Goal: Task Accomplishment & Management: Complete application form

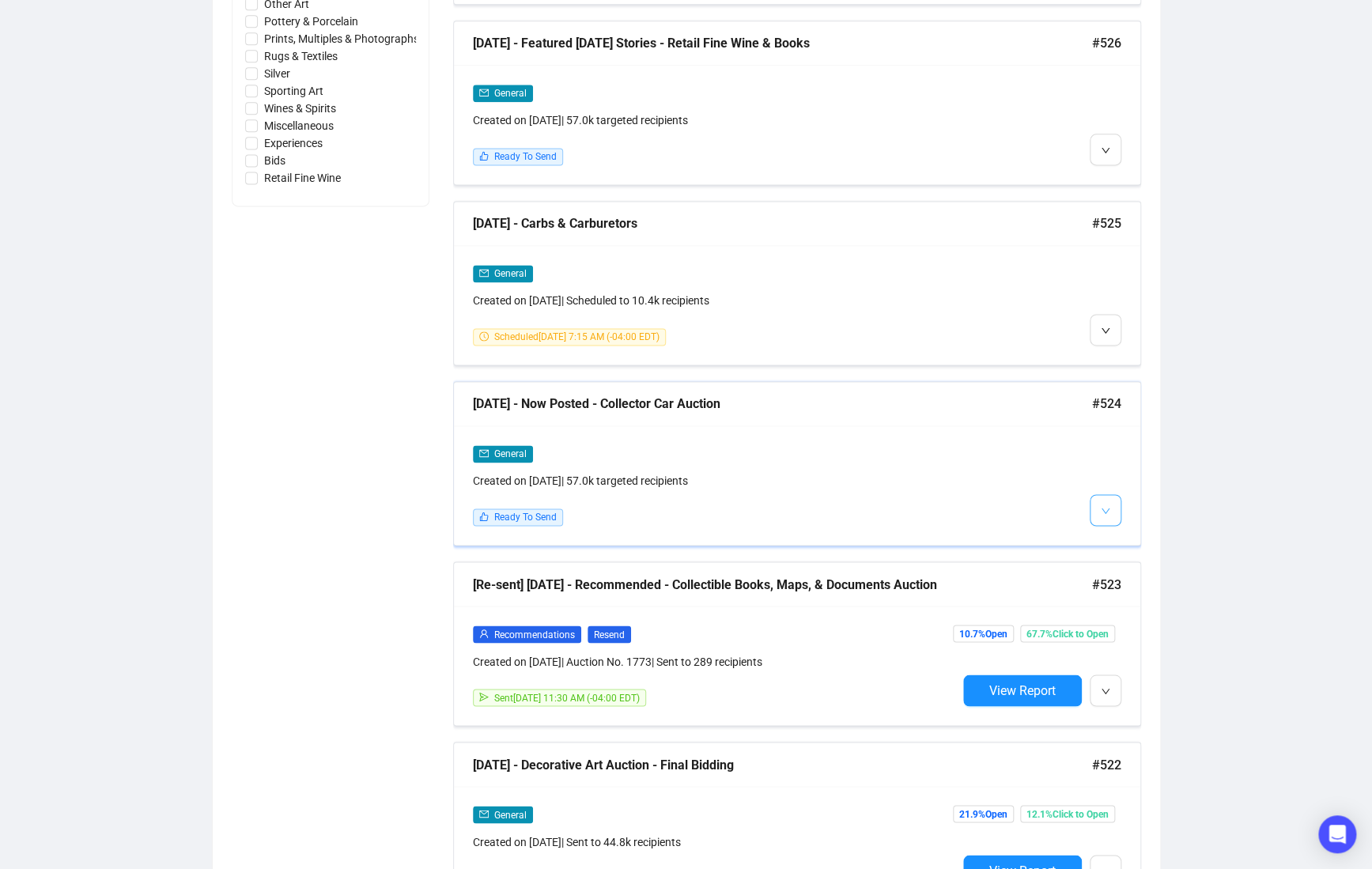
scroll to position [994, 0]
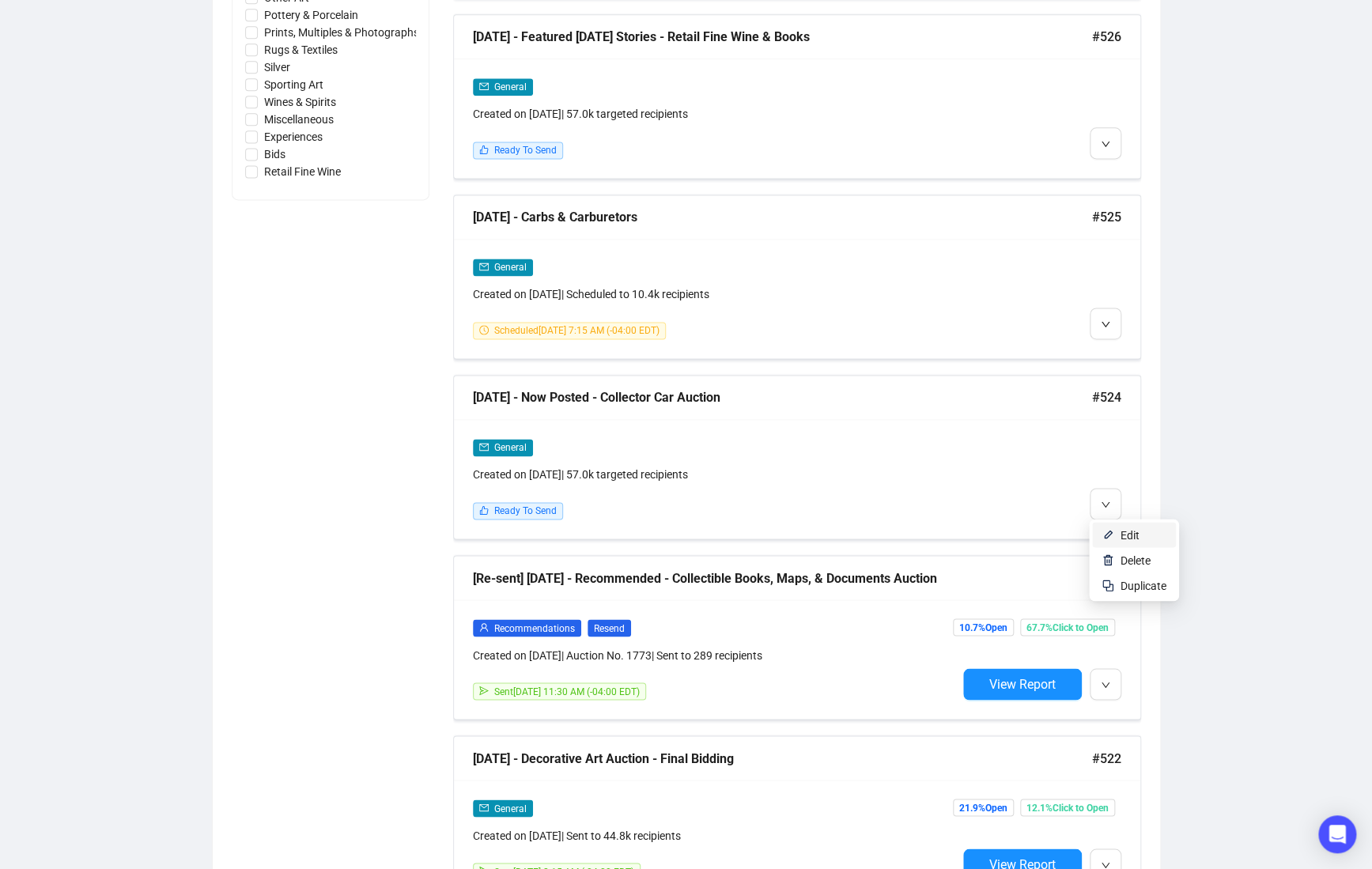
click at [1118, 529] on li "Edit" at bounding box center [1133, 534] width 84 height 26
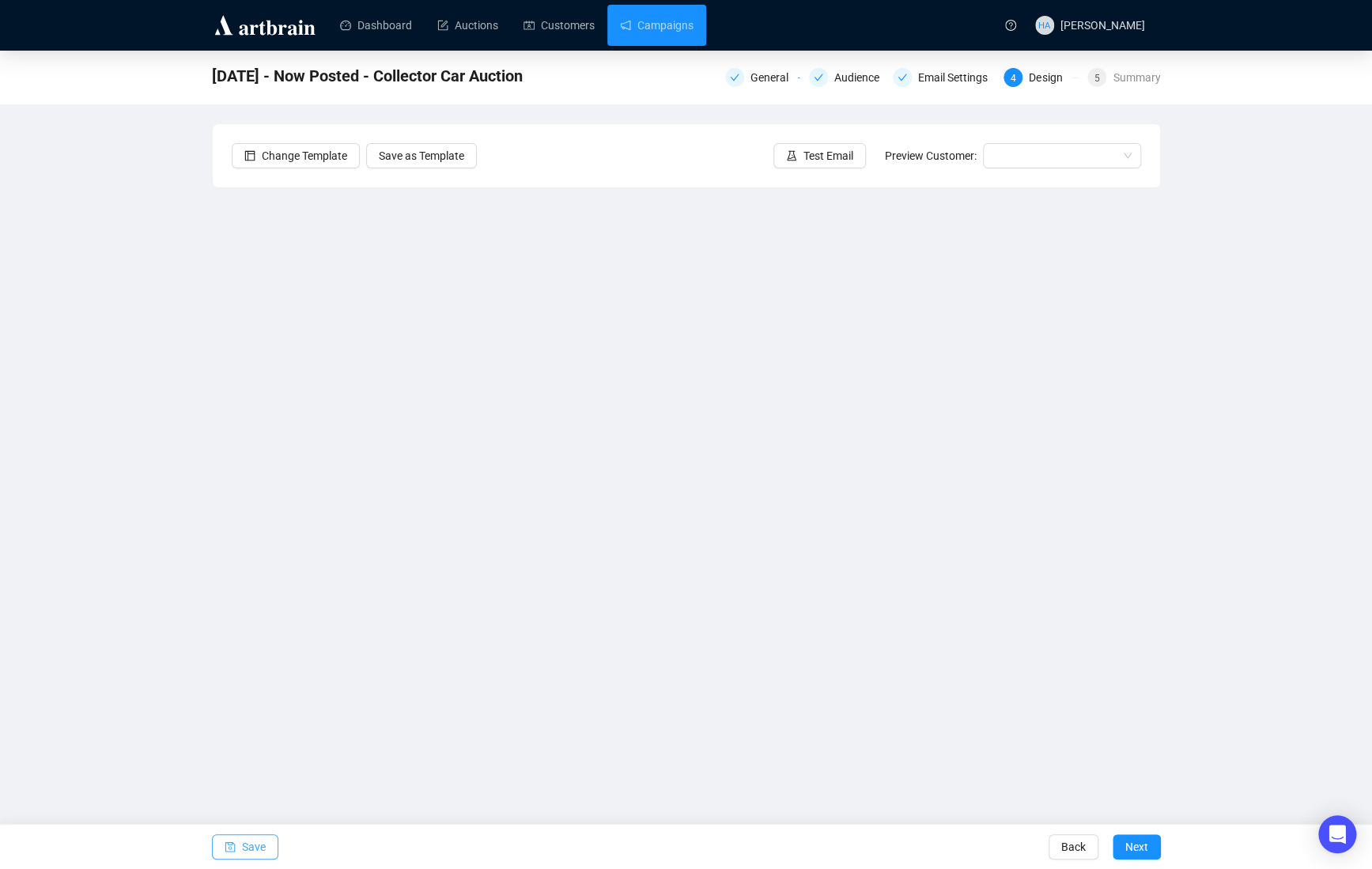
click at [259, 842] on span "Save" at bounding box center [254, 846] width 24 height 44
click at [1132, 847] on span "Next" at bounding box center [1136, 846] width 23 height 44
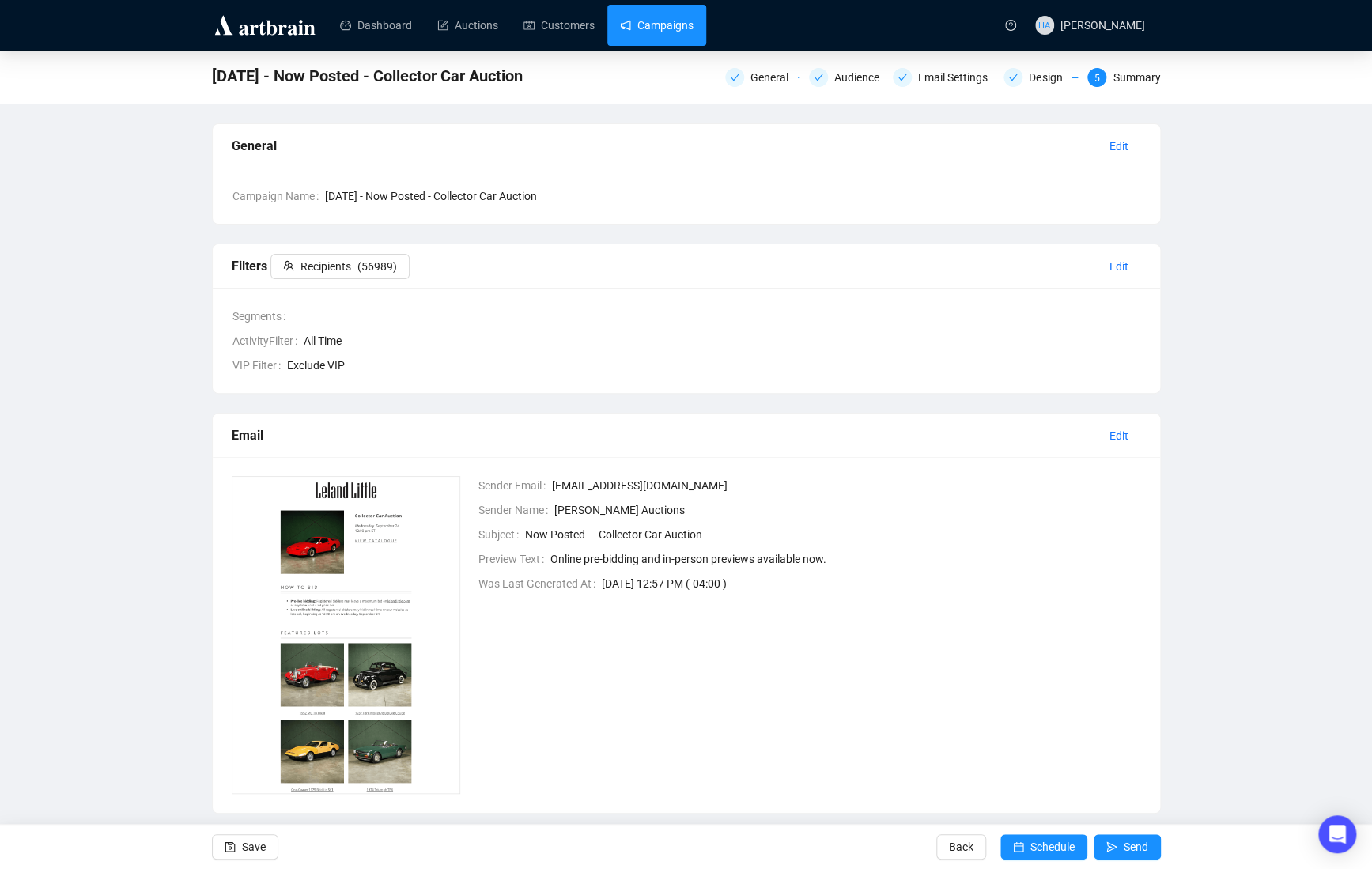
click at [647, 14] on link "Campaigns" at bounding box center [656, 25] width 73 height 41
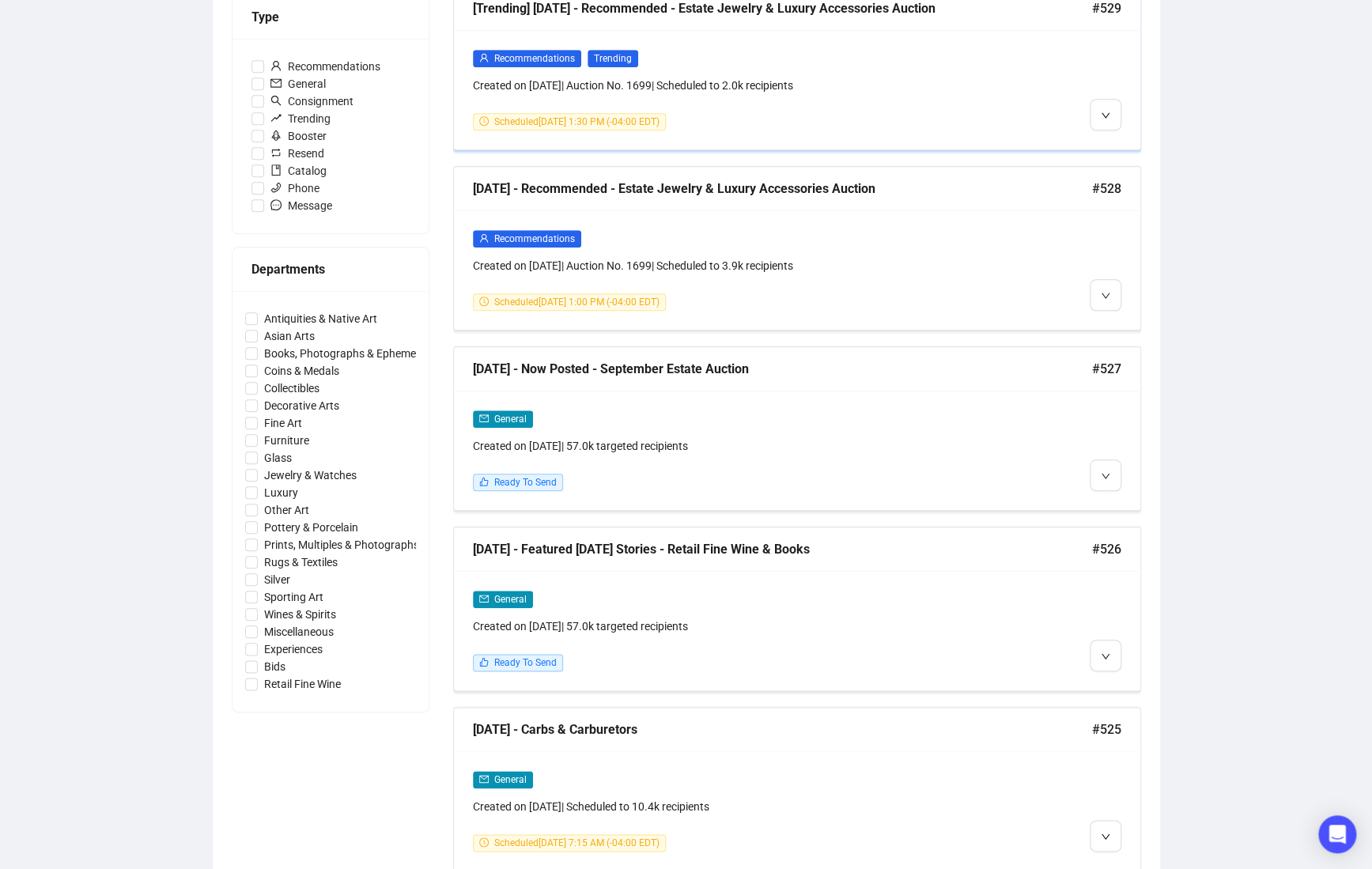
scroll to position [485, 0]
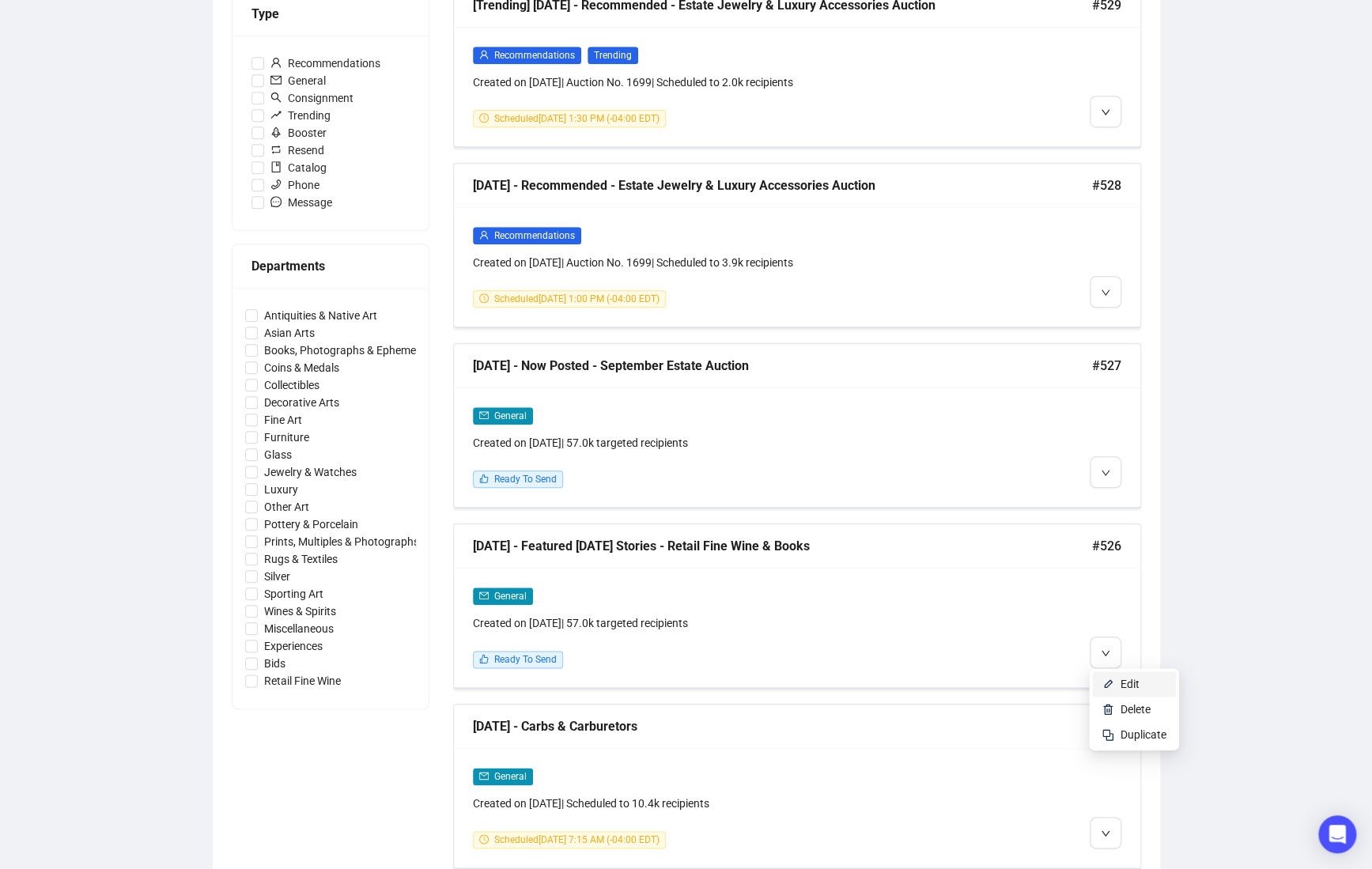
click at [1122, 679] on span "Edit" at bounding box center [1130, 683] width 19 height 12
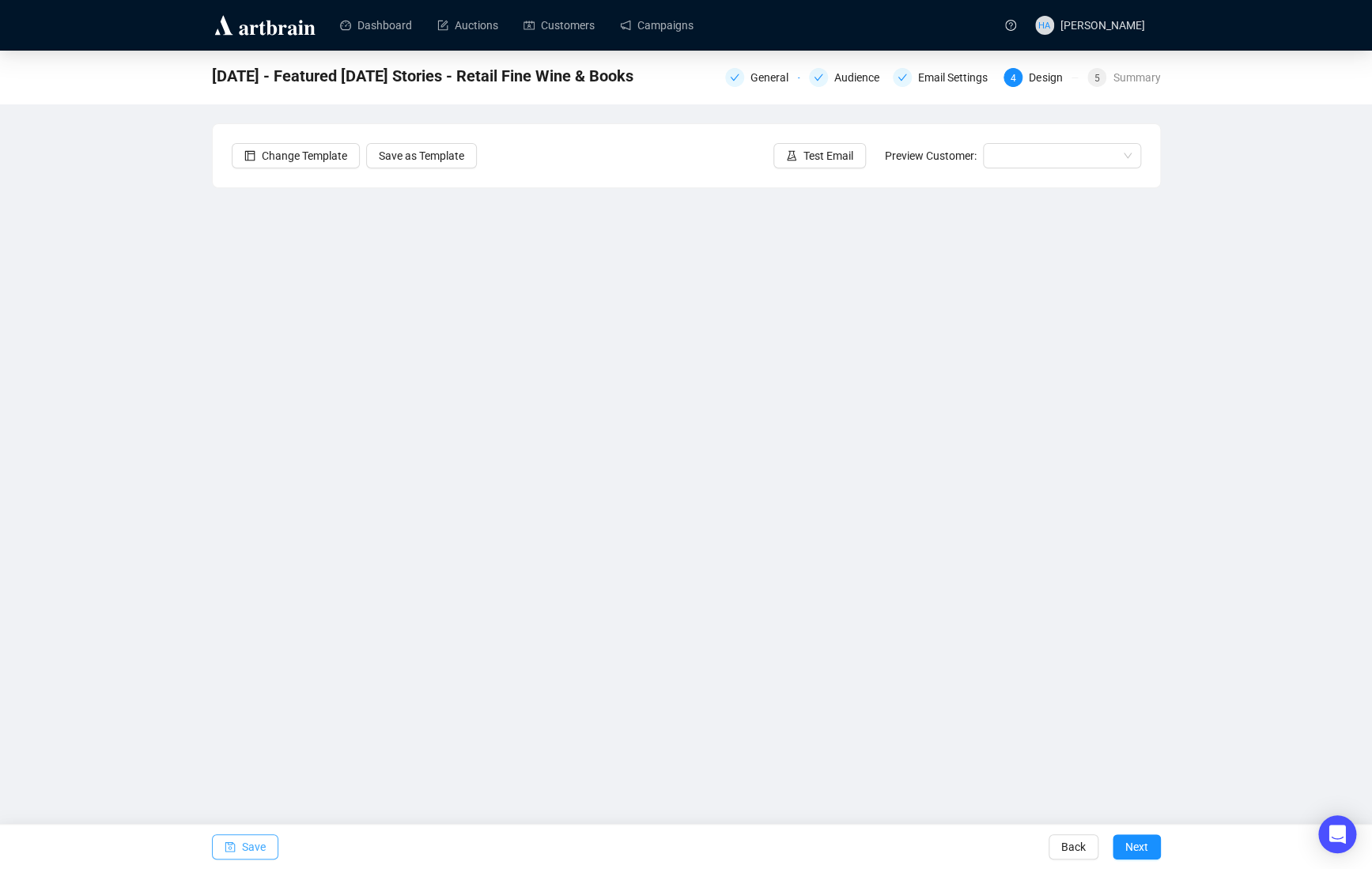
click at [255, 846] on span "Save" at bounding box center [254, 846] width 24 height 44
drag, startPoint x: 666, startPoint y: 18, endPoint x: 647, endPoint y: 12, distance: 19.9
click at [666, 18] on link "Campaigns" at bounding box center [656, 25] width 73 height 41
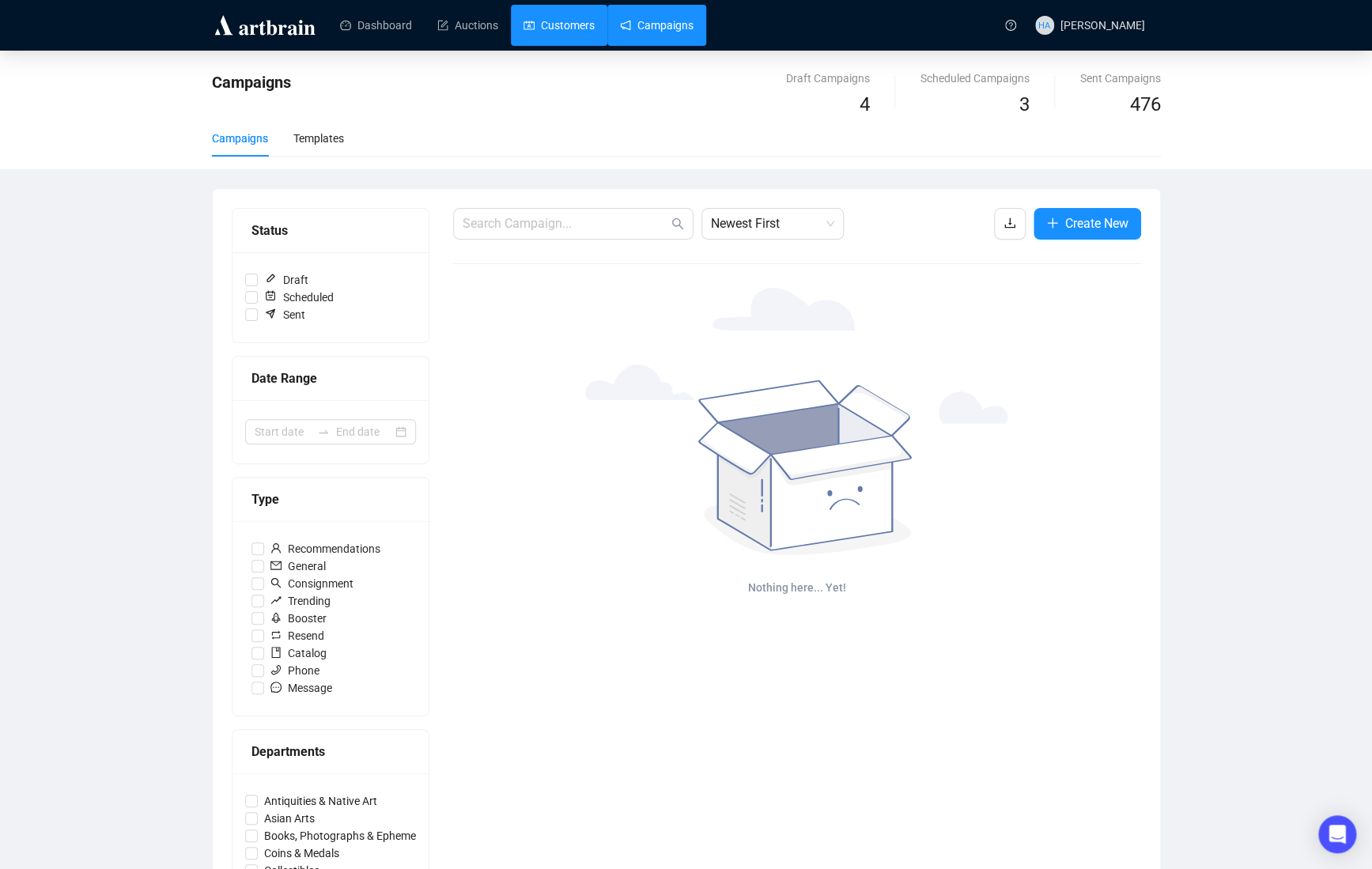
click at [568, 29] on link "Customers" at bounding box center [558, 25] width 71 height 41
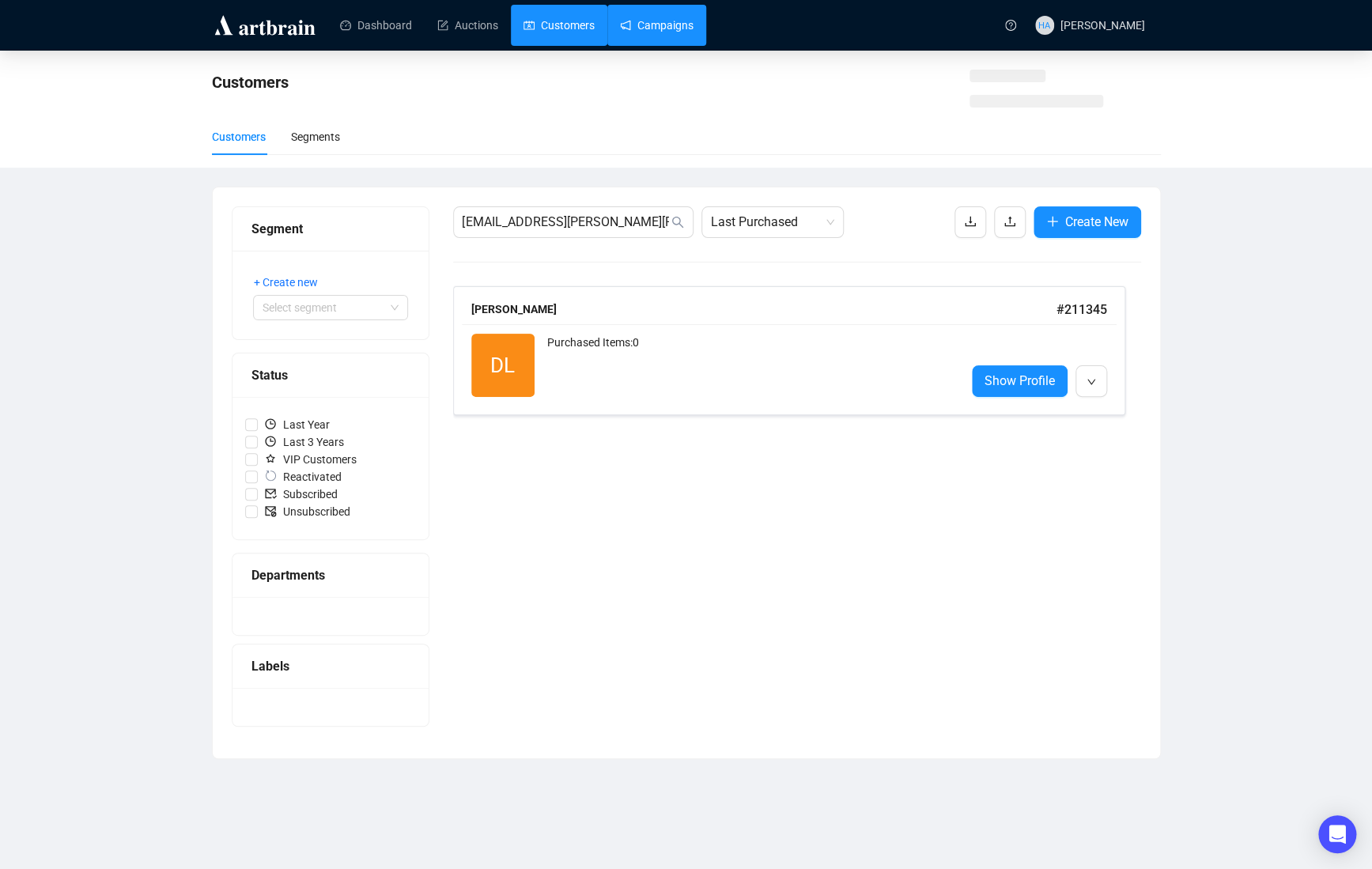
click at [663, 26] on link "Campaigns" at bounding box center [656, 25] width 73 height 41
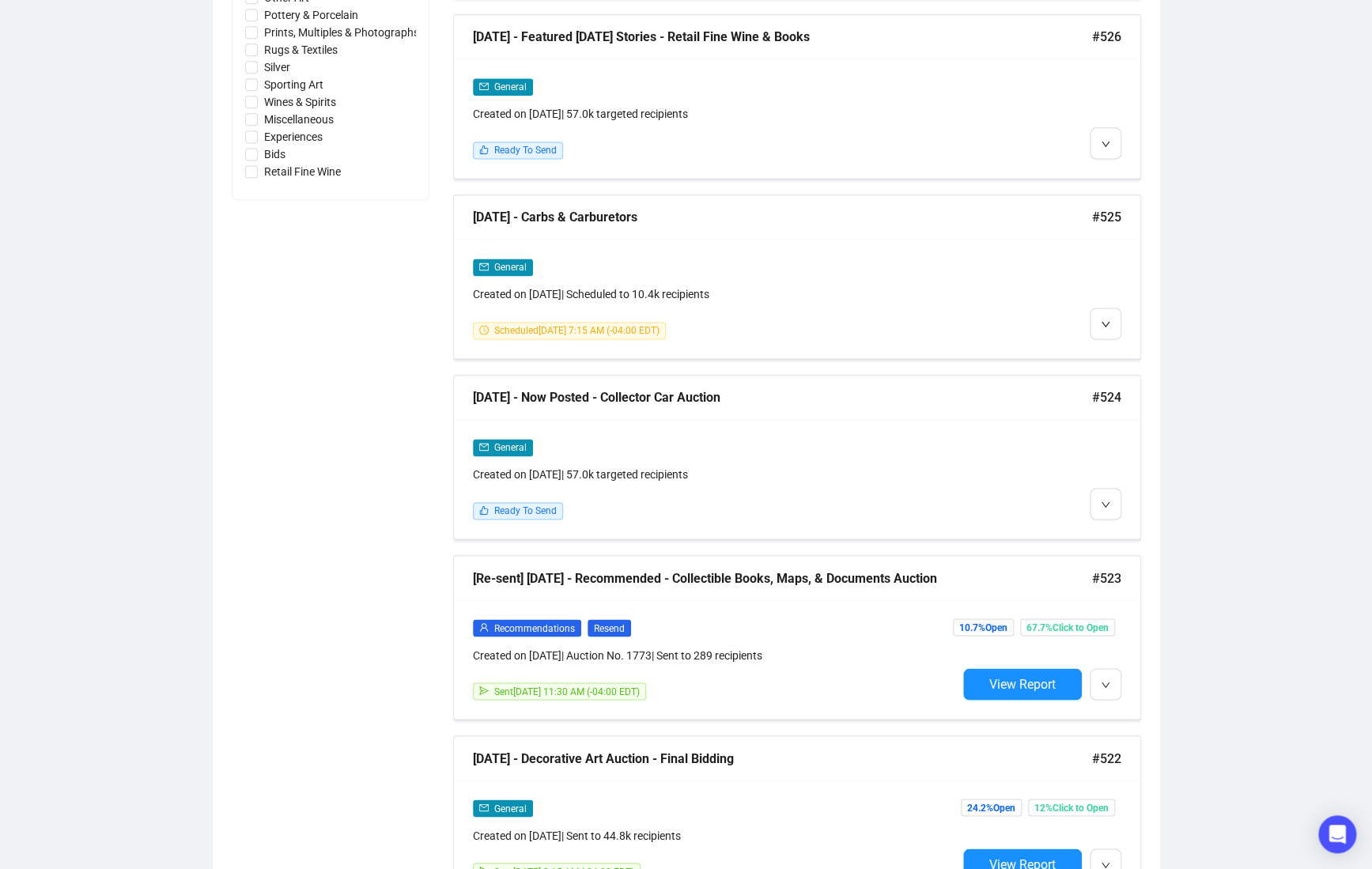
scroll to position [996, 0]
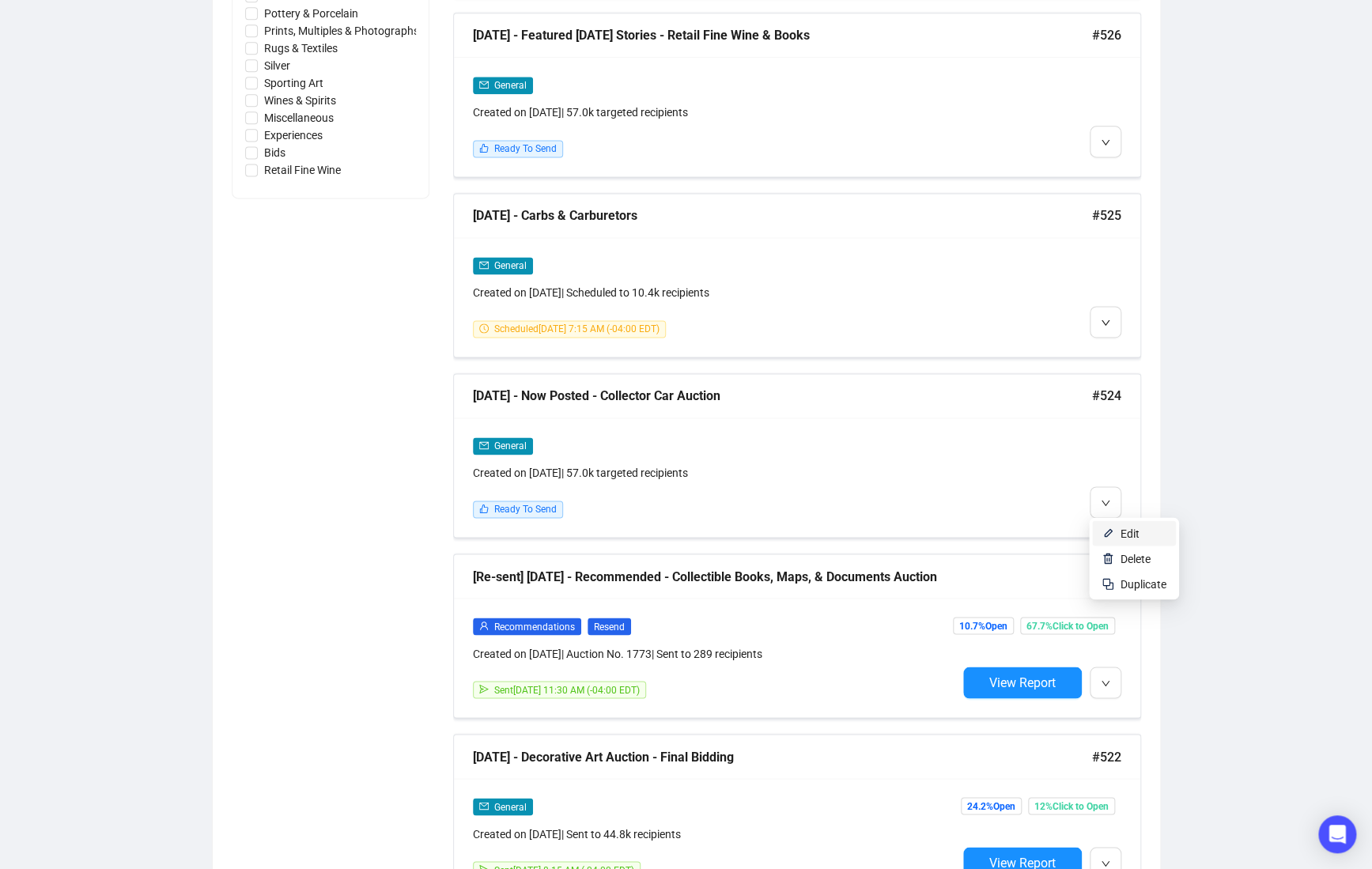
click at [1113, 527] on img at bounding box center [1108, 533] width 12 height 12
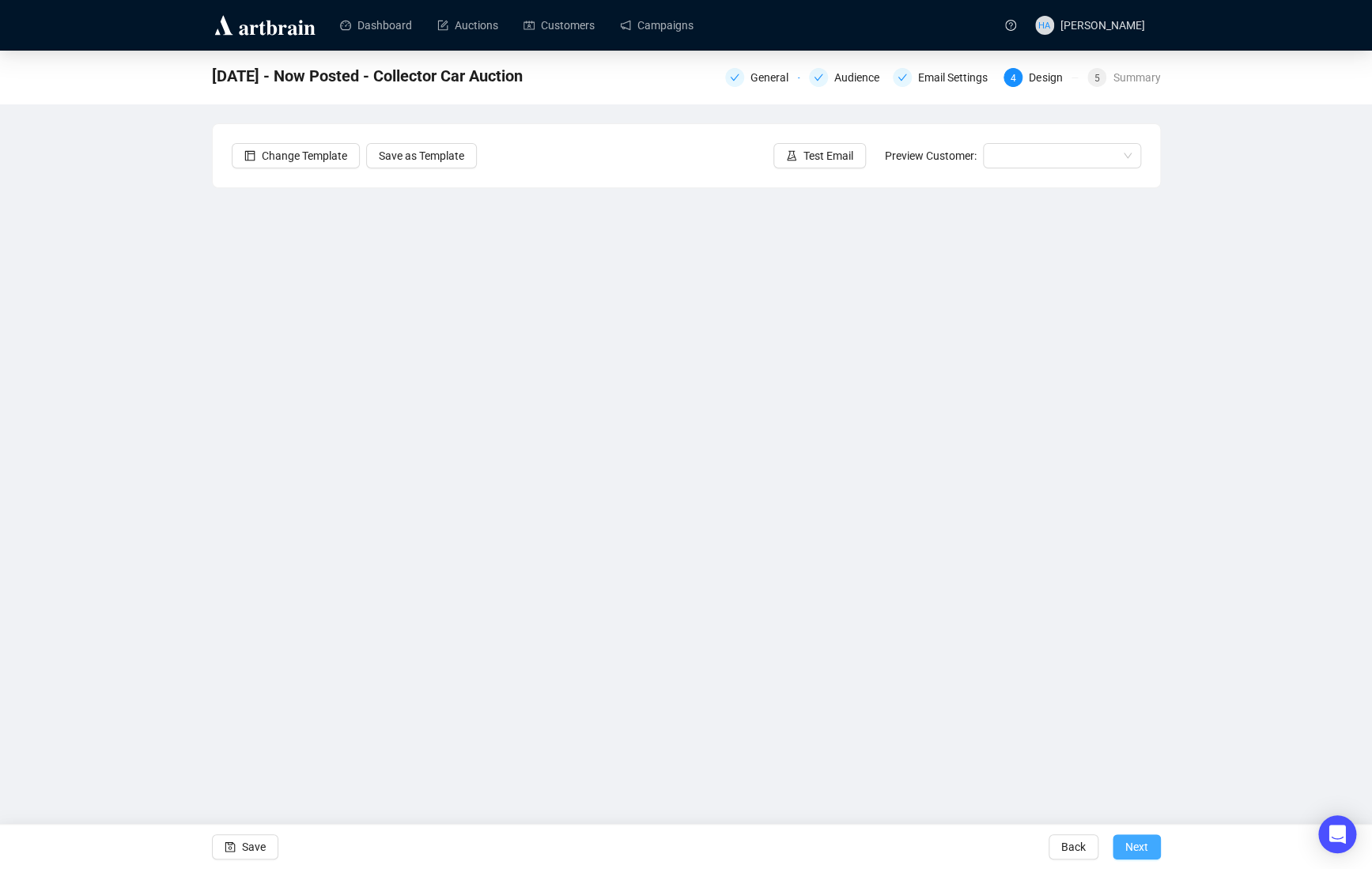
click at [1135, 844] on span "Next" at bounding box center [1136, 846] width 23 height 44
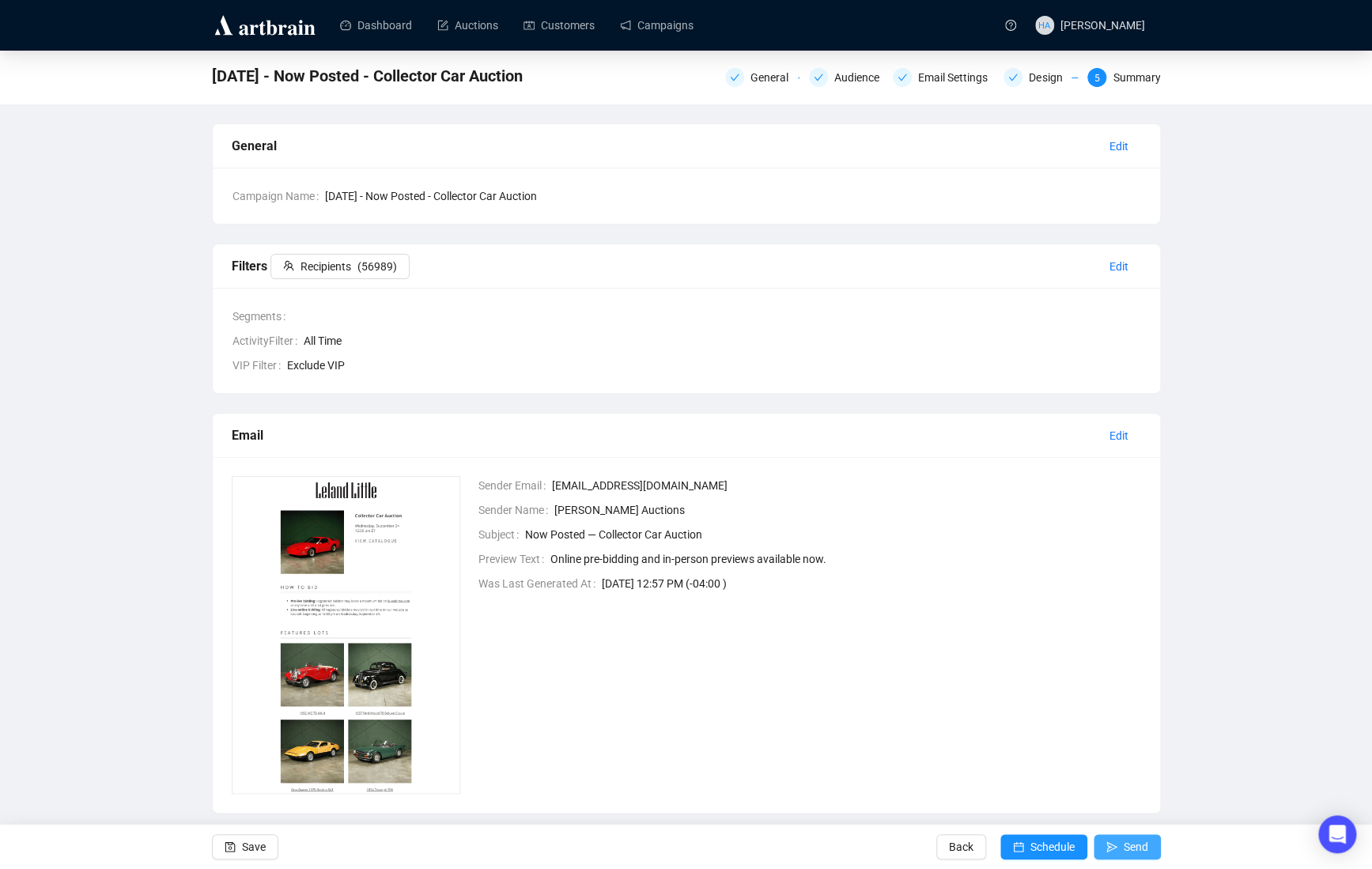
click at [1138, 843] on span "Send" at bounding box center [1136, 846] width 25 height 44
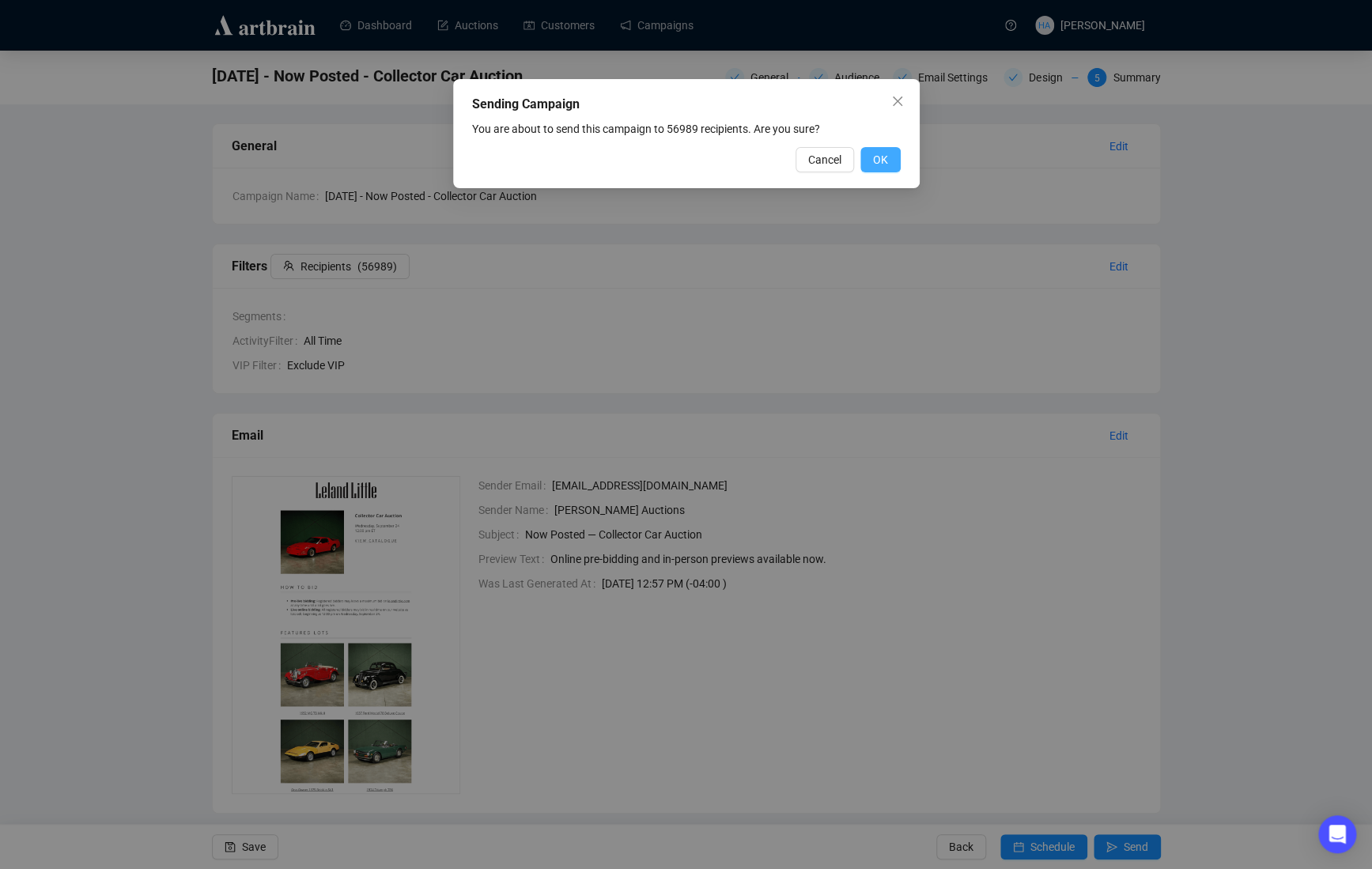
click at [881, 158] on span "OK" at bounding box center [880, 159] width 15 height 18
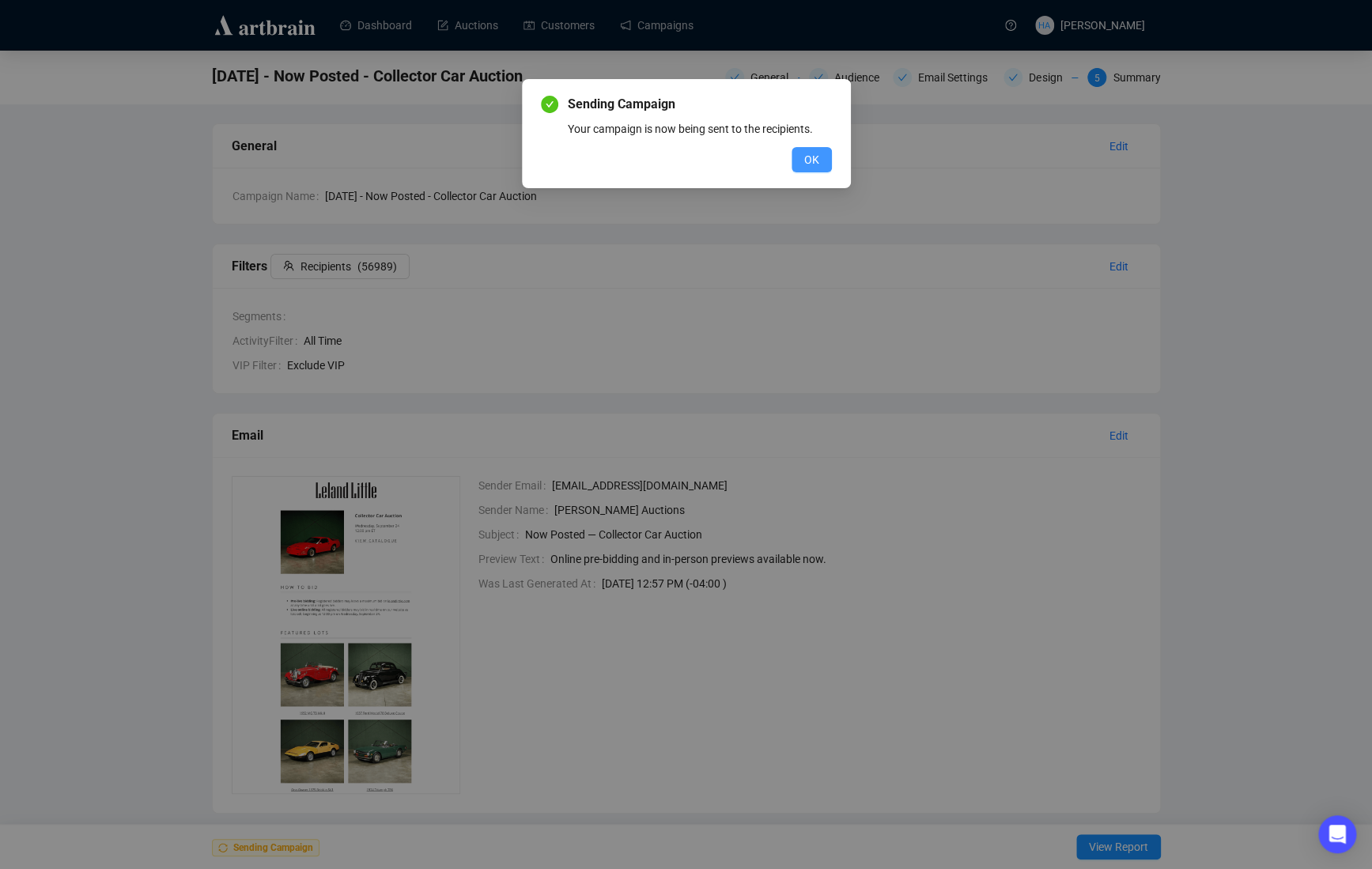
click at [816, 159] on span "OK" at bounding box center [811, 159] width 15 height 18
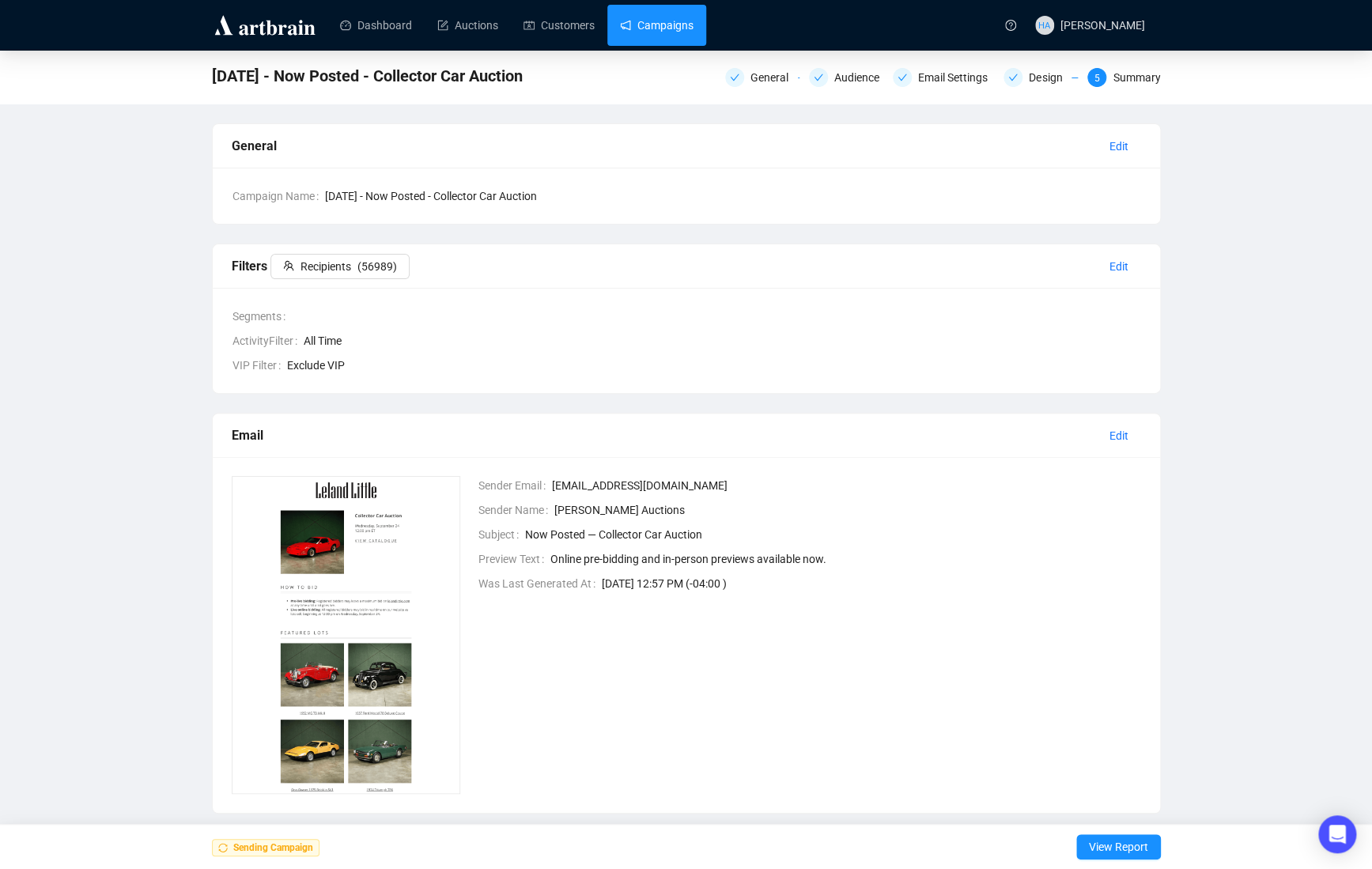
click at [656, 10] on link "Campaigns" at bounding box center [656, 25] width 73 height 41
